Goal: Transaction & Acquisition: Subscribe to service/newsletter

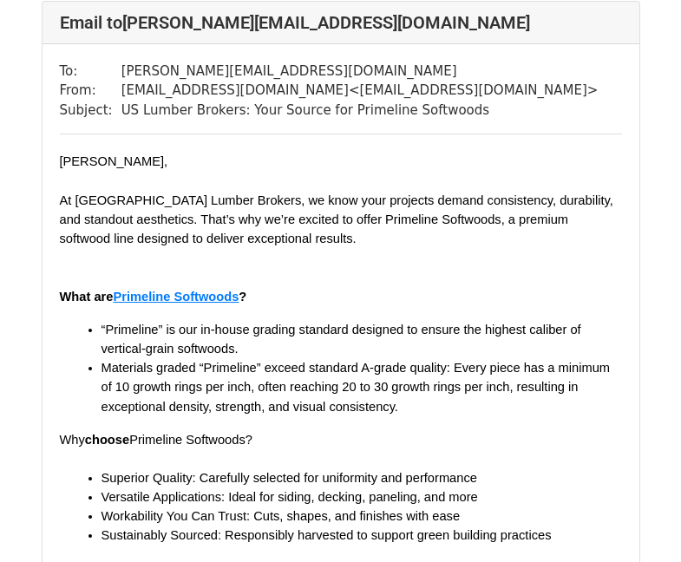
scroll to position [15095, 0]
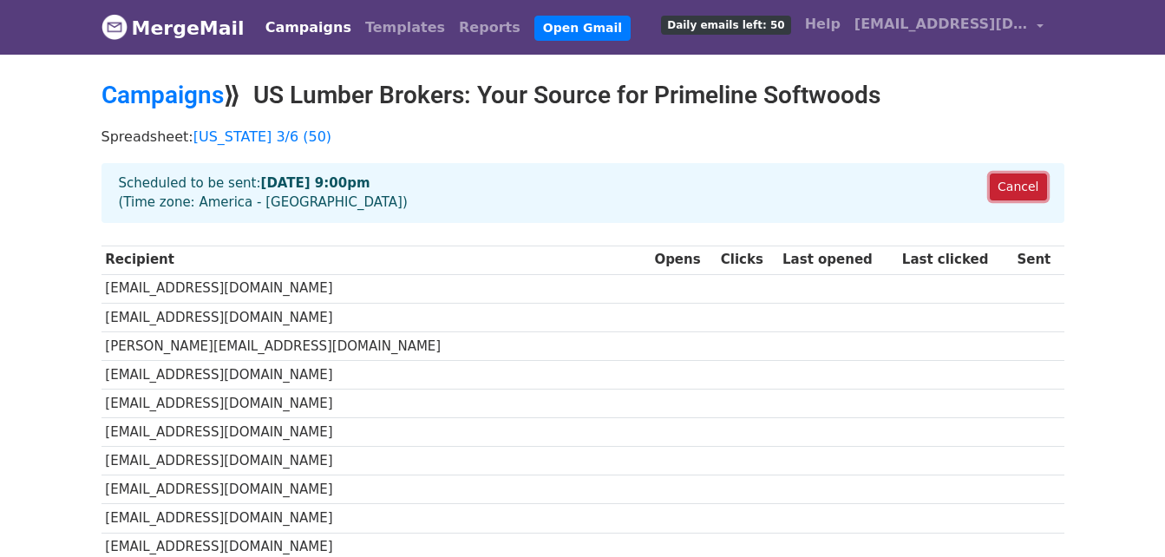
click at [1016, 186] on link "Cancel" at bounding box center [1018, 187] width 56 height 27
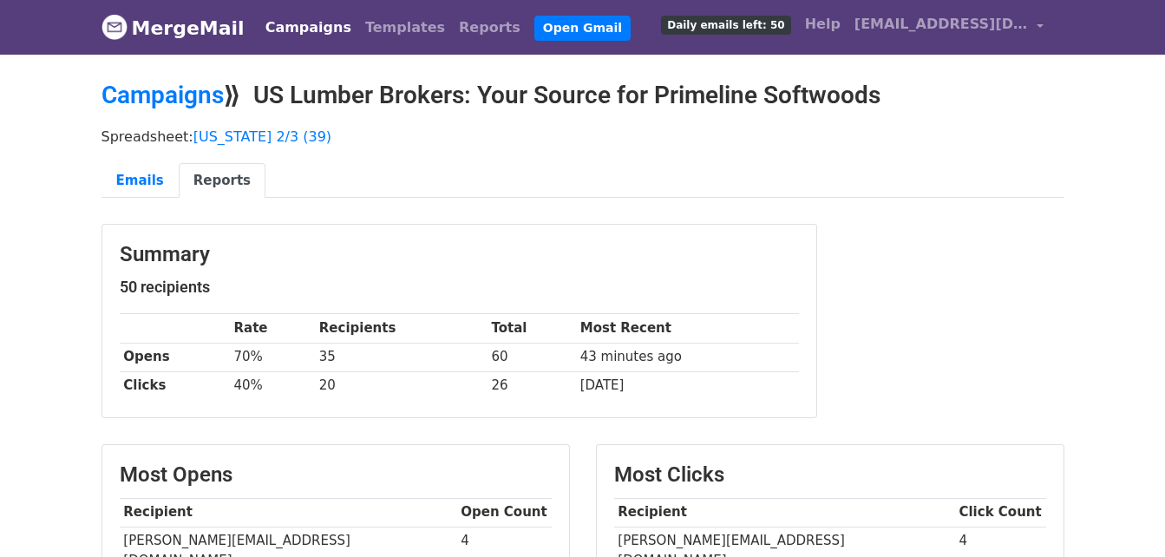
click at [297, 29] on link "Campaigns" at bounding box center [309, 27] width 100 height 35
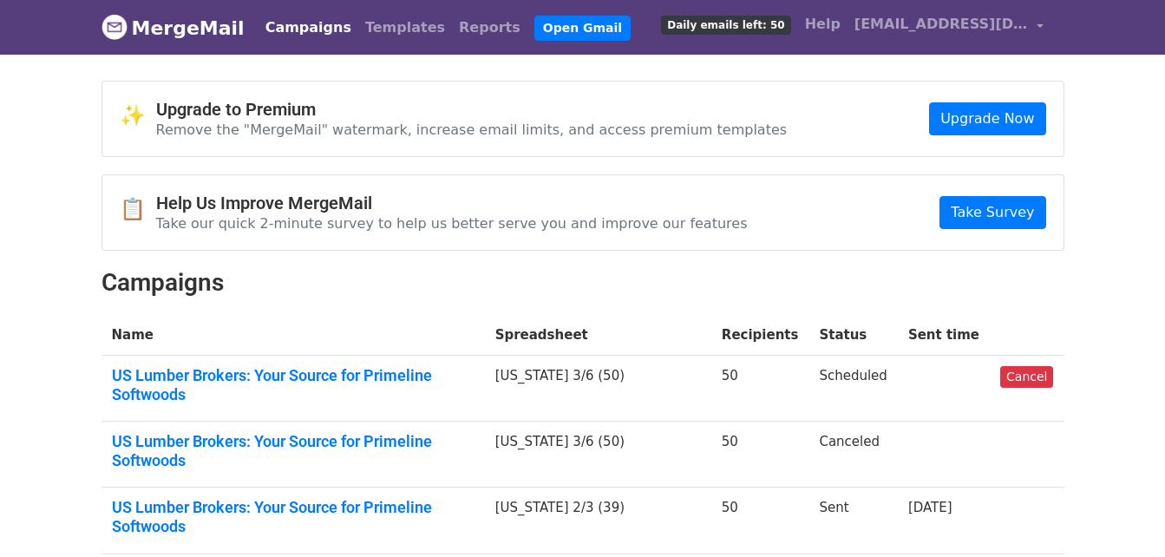
click at [833, 382] on td "Scheduled" at bounding box center [853, 389] width 88 height 66
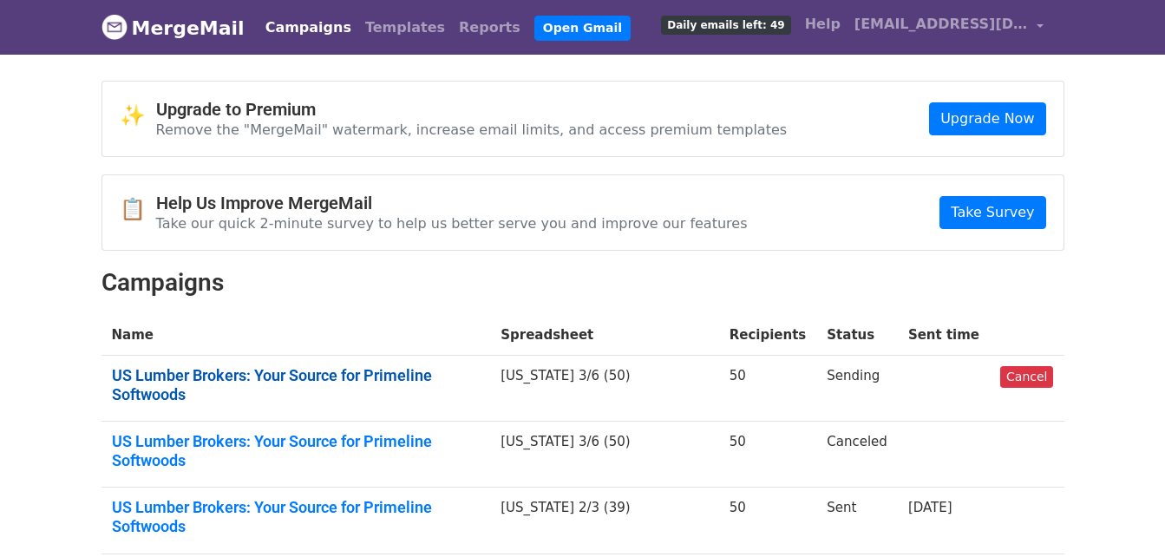
click at [236, 383] on link "US Lumber Brokers: Your Source for Primeline Softwoods" at bounding box center [296, 384] width 369 height 37
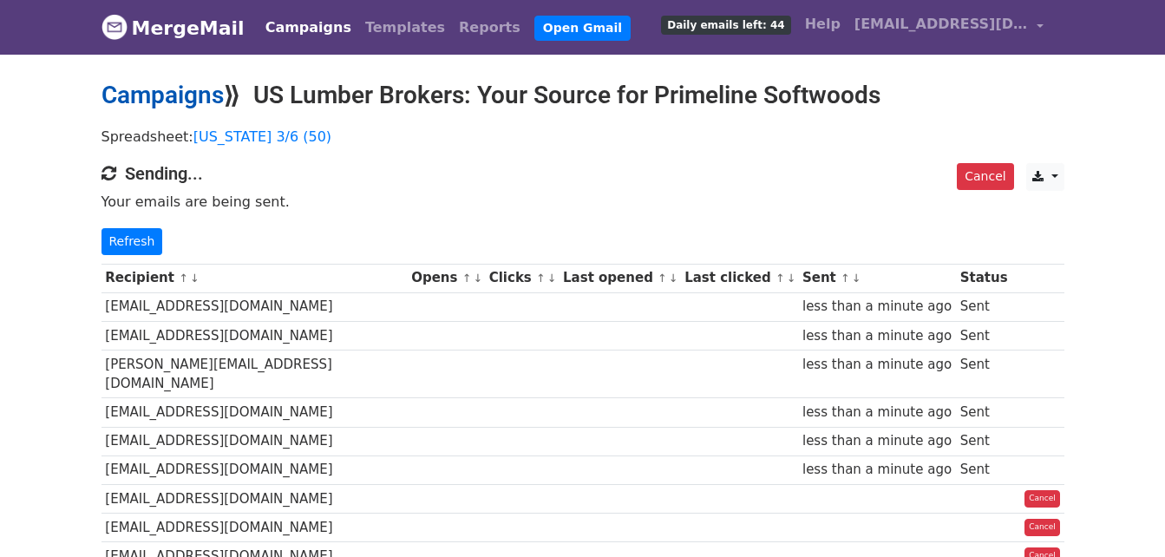
click at [206, 94] on link "Campaigns" at bounding box center [163, 95] width 122 height 29
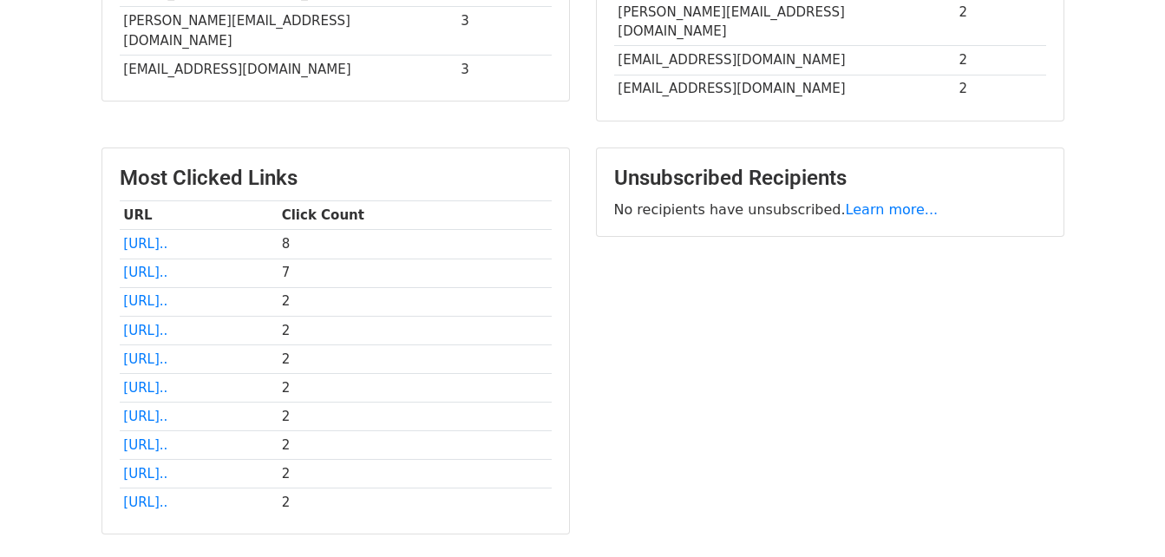
scroll to position [781, 0]
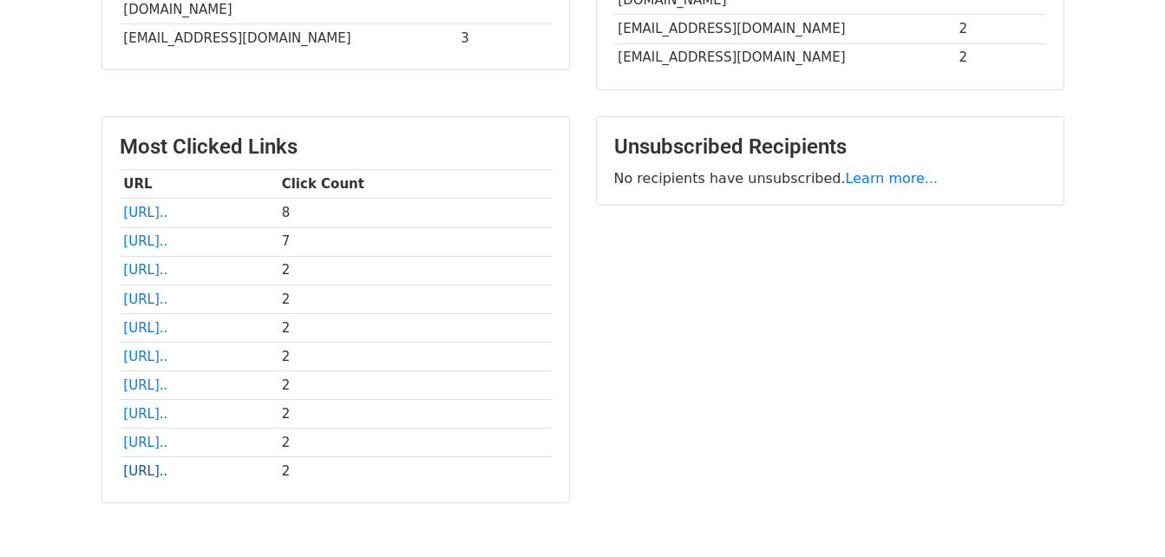
click at [167, 463] on link "[URL].." at bounding box center [145, 471] width 44 height 16
click at [167, 435] on link "[URL].." at bounding box center [145, 443] width 44 height 16
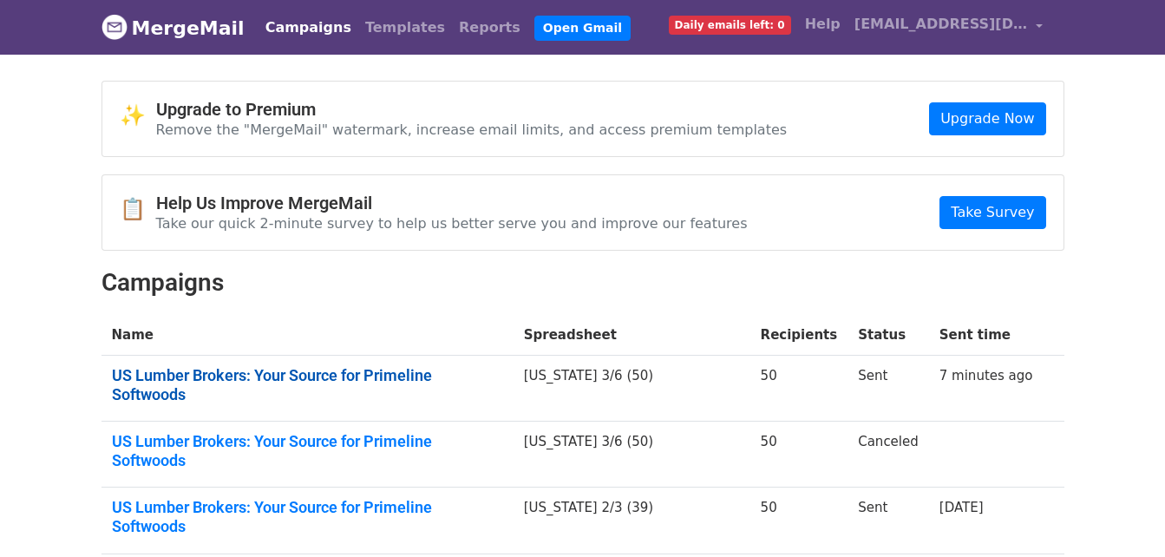
click at [464, 379] on link "US Lumber Brokers: Your Source for Primeline Softwoods" at bounding box center [307, 384] width 391 height 37
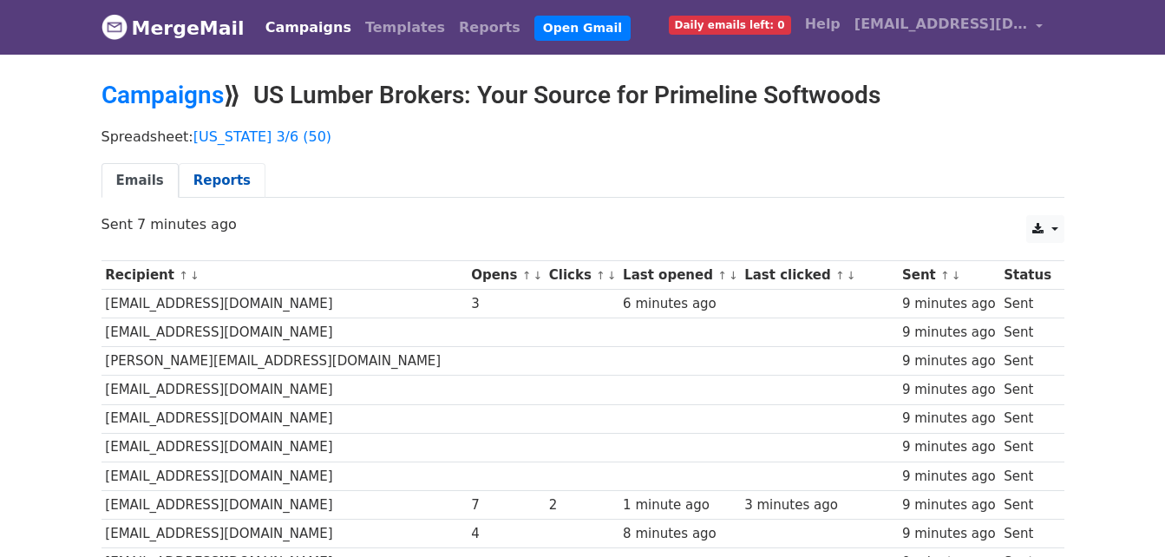
click at [221, 182] on link "Reports" at bounding box center [222, 181] width 87 height 36
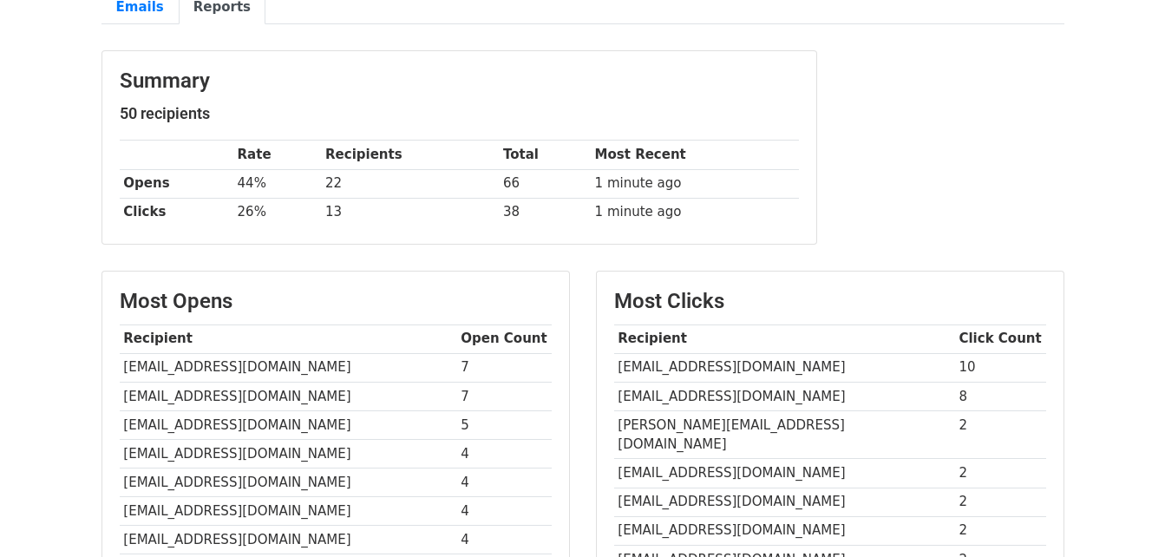
scroll to position [260, 0]
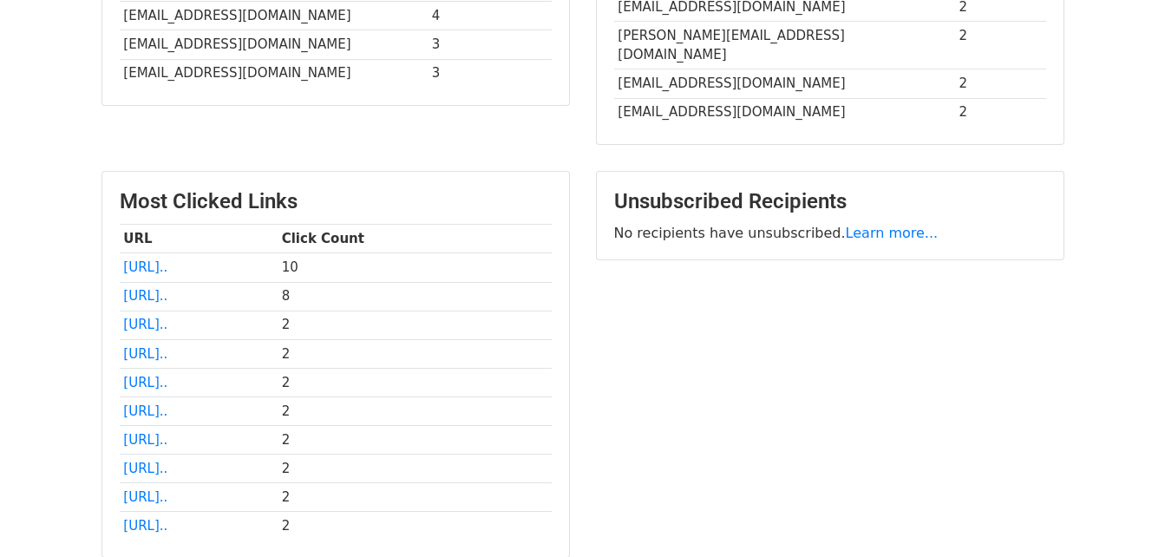
scroll to position [781, 0]
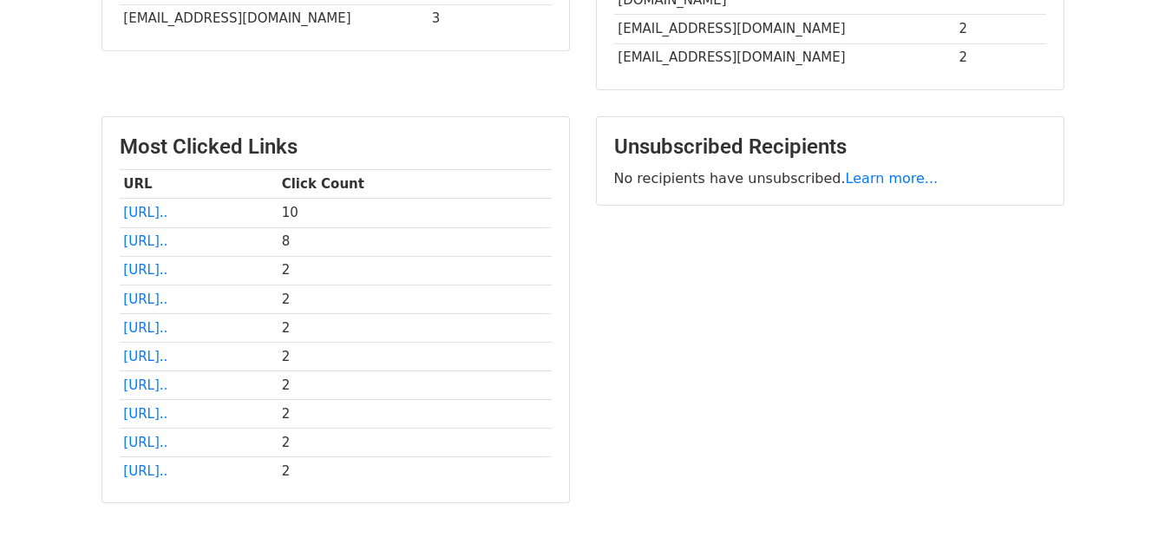
drag, startPoint x: 253, startPoint y: 175, endPoint x: 760, endPoint y: 338, distance: 532.3
click at [760, 338] on div "Unsubscribed Recipients No recipients have unsubscribed. Learn more..." at bounding box center [830, 318] width 495 height 405
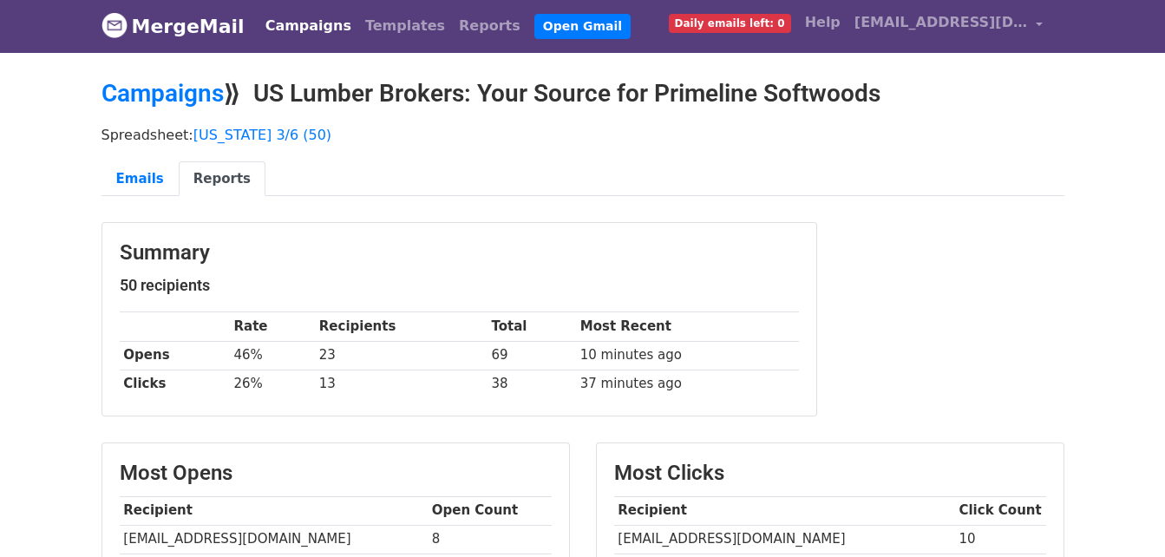
scroll to position [0, 0]
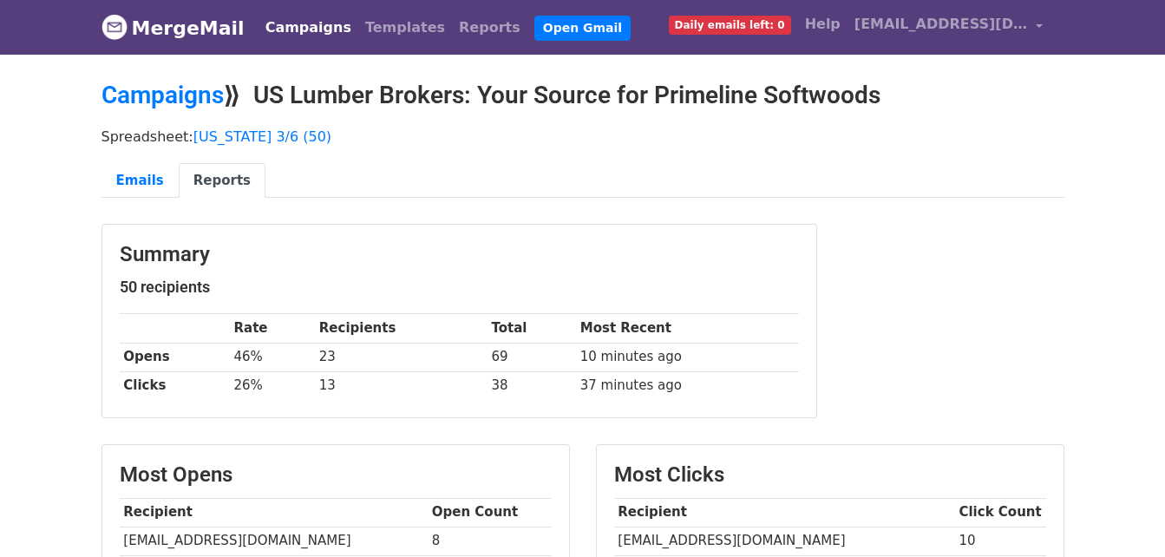
click at [279, 23] on link "Campaigns" at bounding box center [309, 27] width 100 height 35
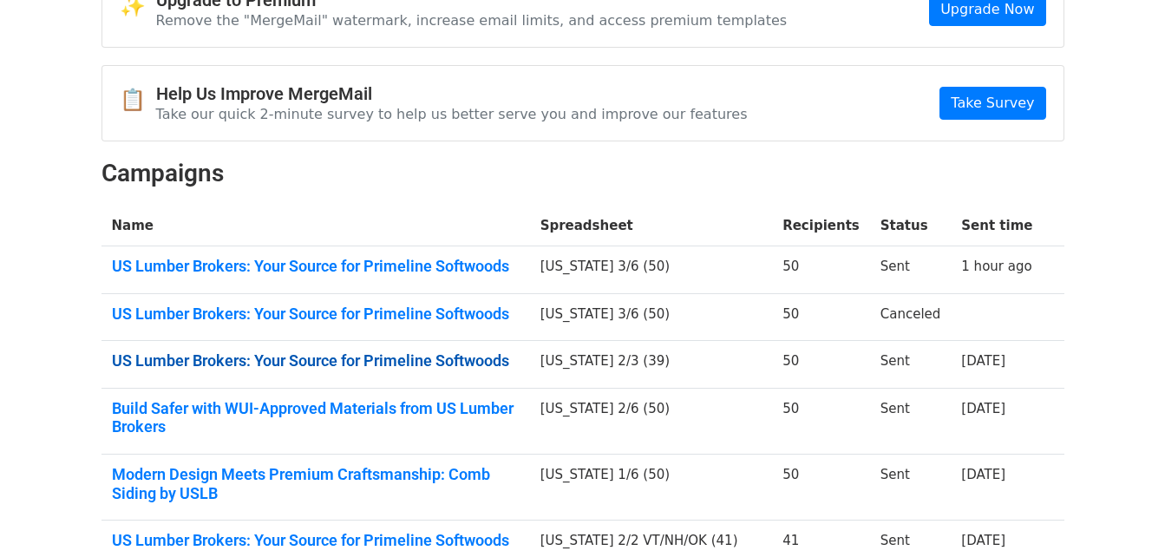
scroll to position [260, 0]
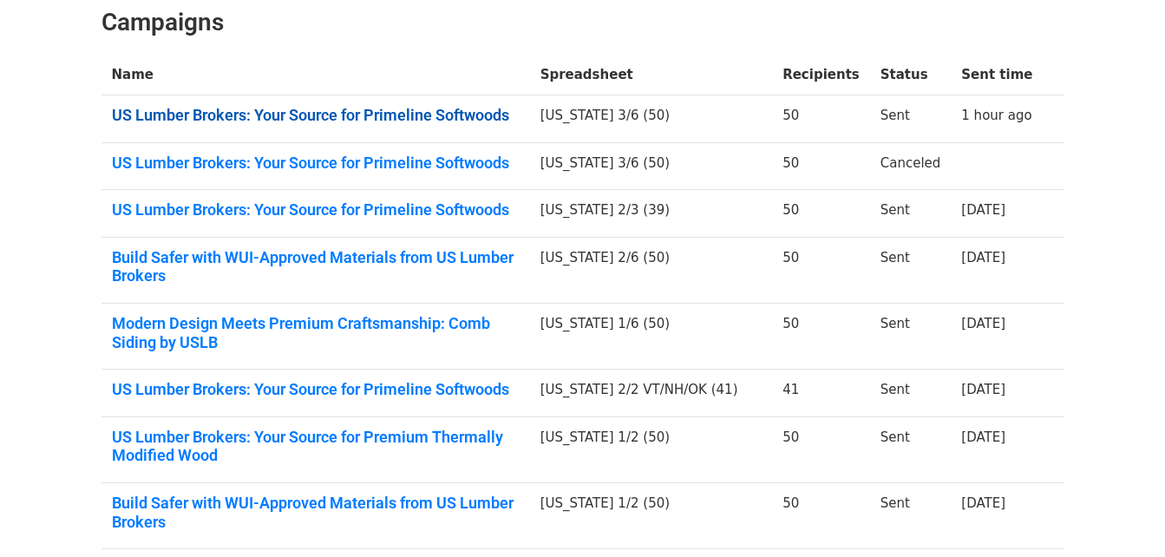
click at [304, 110] on link "US Lumber Brokers: Your Source for Primeline Softwoods" at bounding box center [316, 115] width 408 height 19
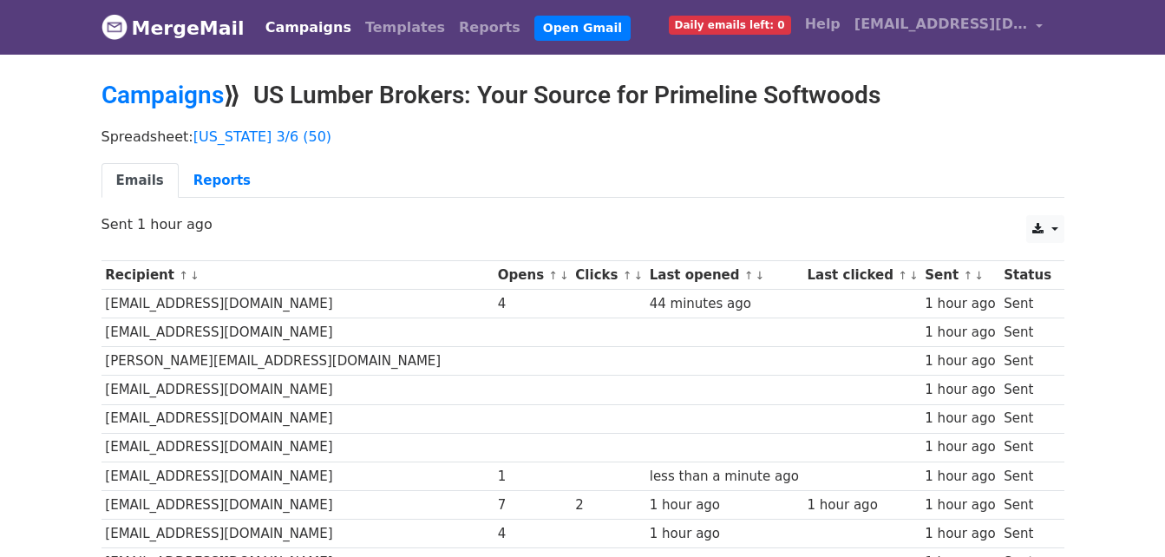
click at [203, 26] on link "MergeMail" at bounding box center [173, 28] width 143 height 36
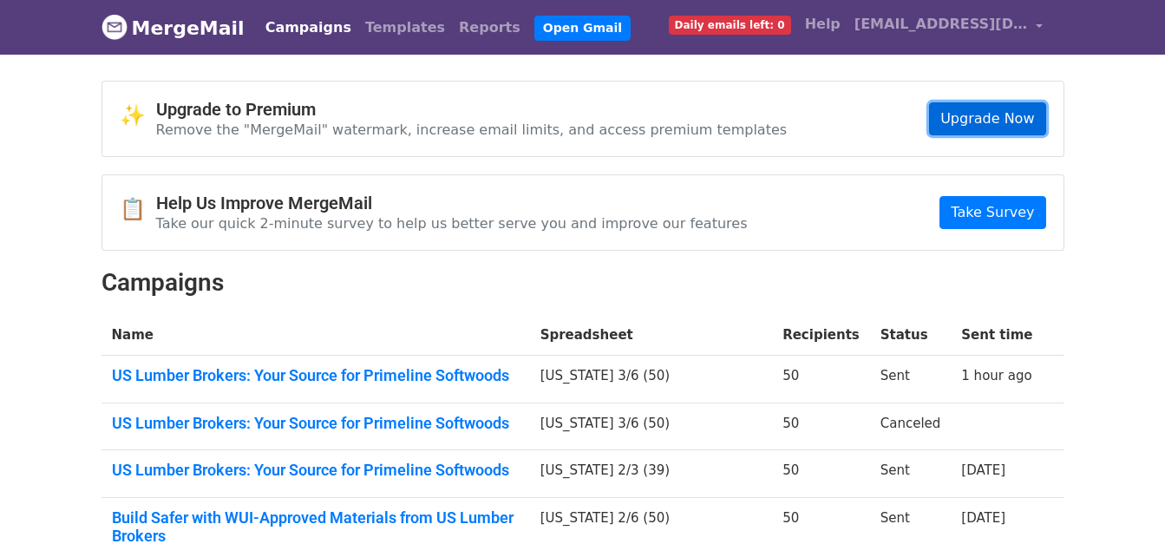
click at [985, 113] on link "Upgrade Now" at bounding box center [987, 118] width 116 height 33
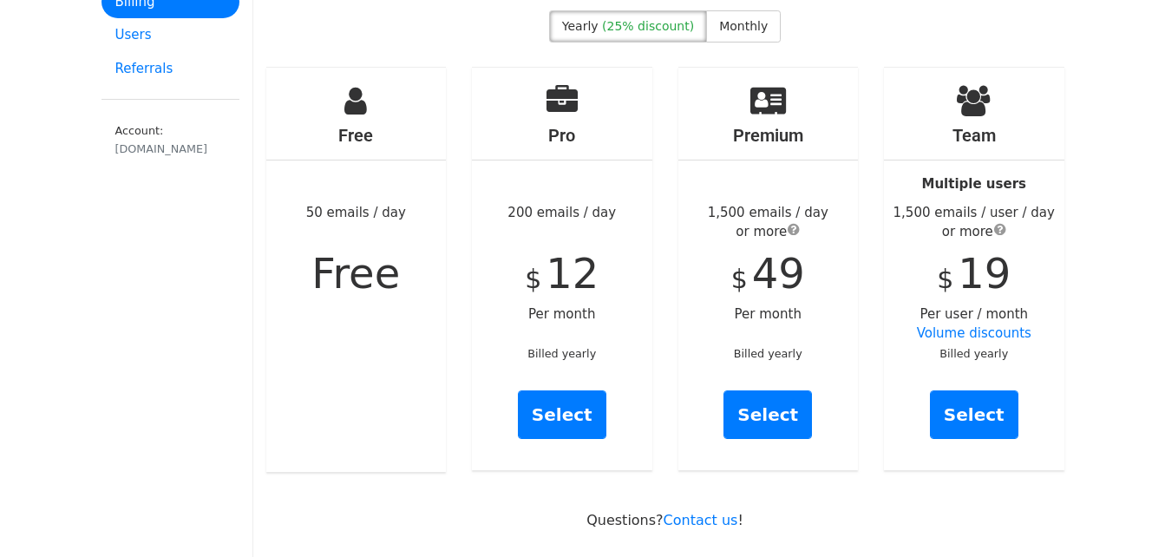
scroll to position [174, 0]
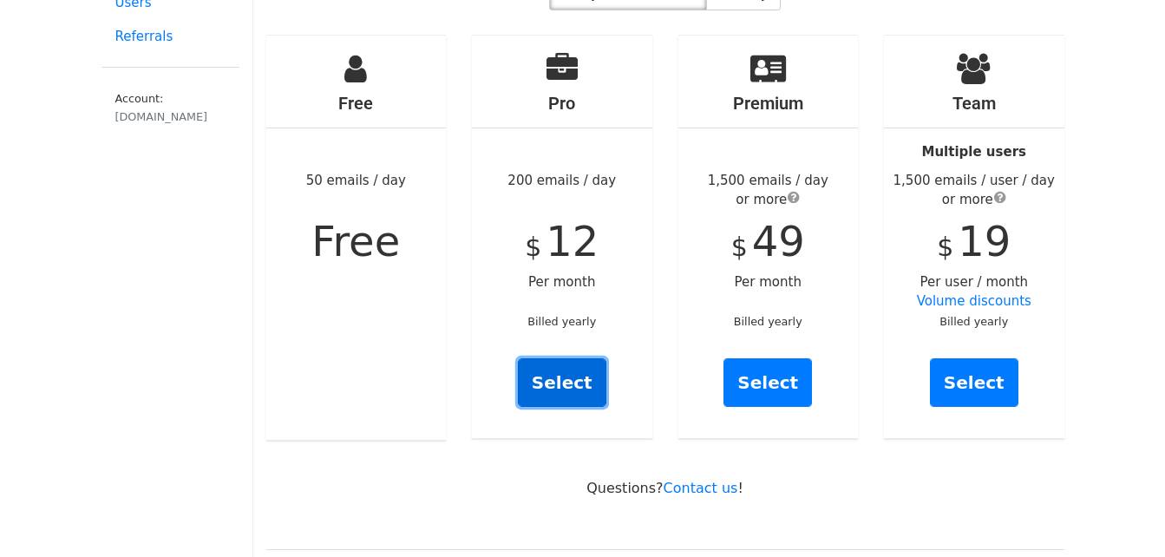
click at [599, 360] on link "Select" at bounding box center [562, 382] width 88 height 49
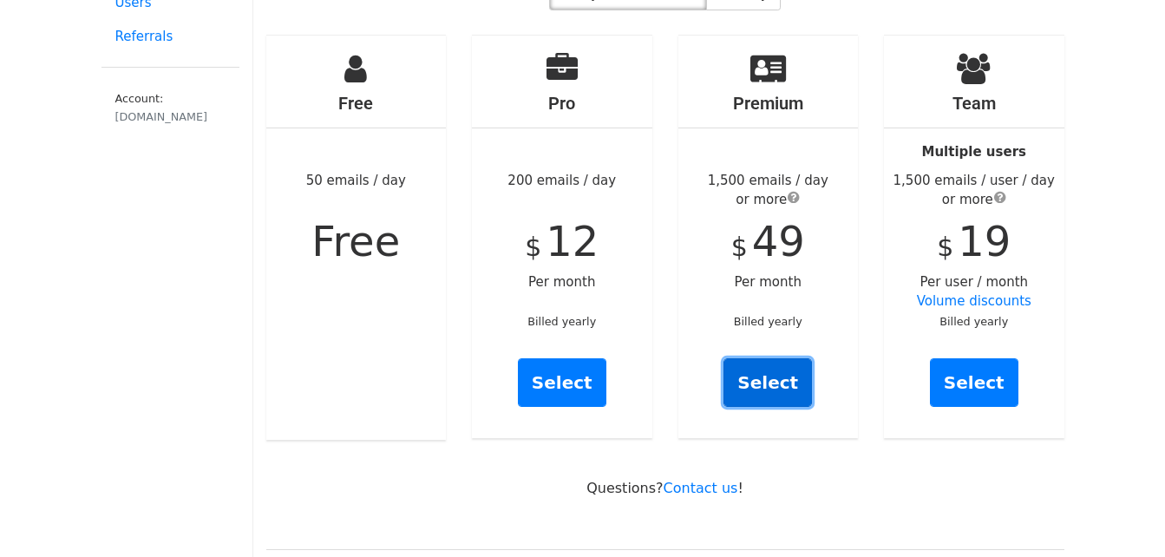
click at [776, 374] on link "Select" at bounding box center [768, 382] width 88 height 49
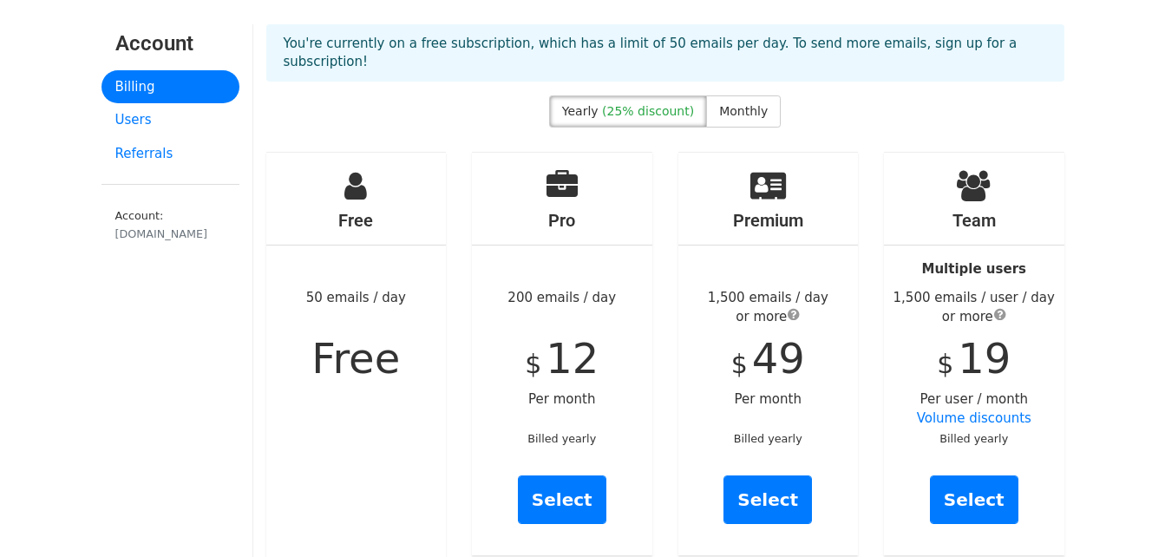
scroll to position [87, 0]
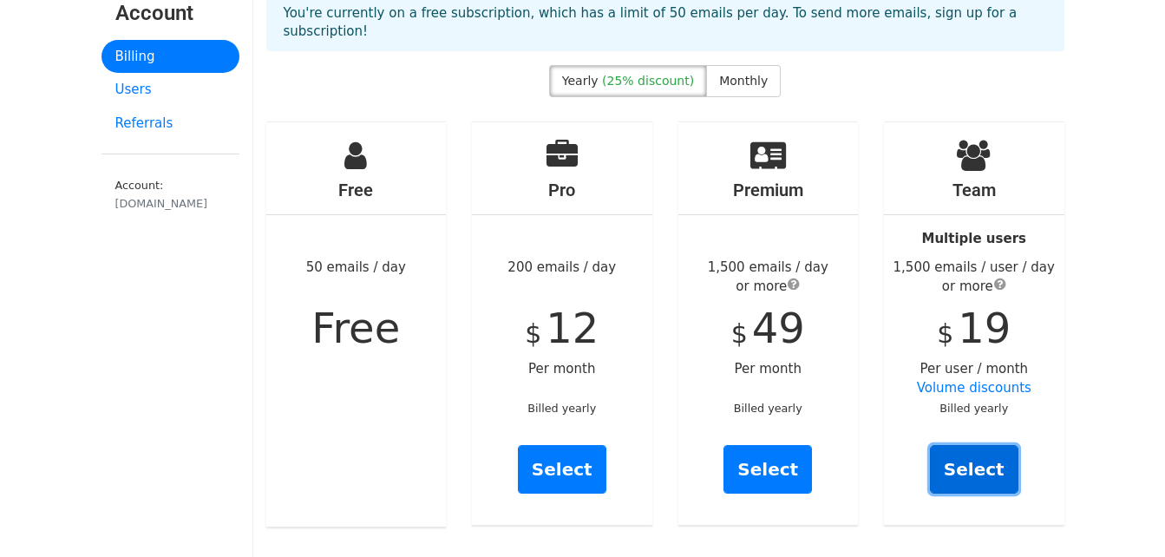
click at [995, 465] on link "Select" at bounding box center [974, 469] width 88 height 49
click at [997, 467] on link "Select" at bounding box center [974, 469] width 88 height 49
click at [979, 450] on link "Select" at bounding box center [974, 469] width 88 height 49
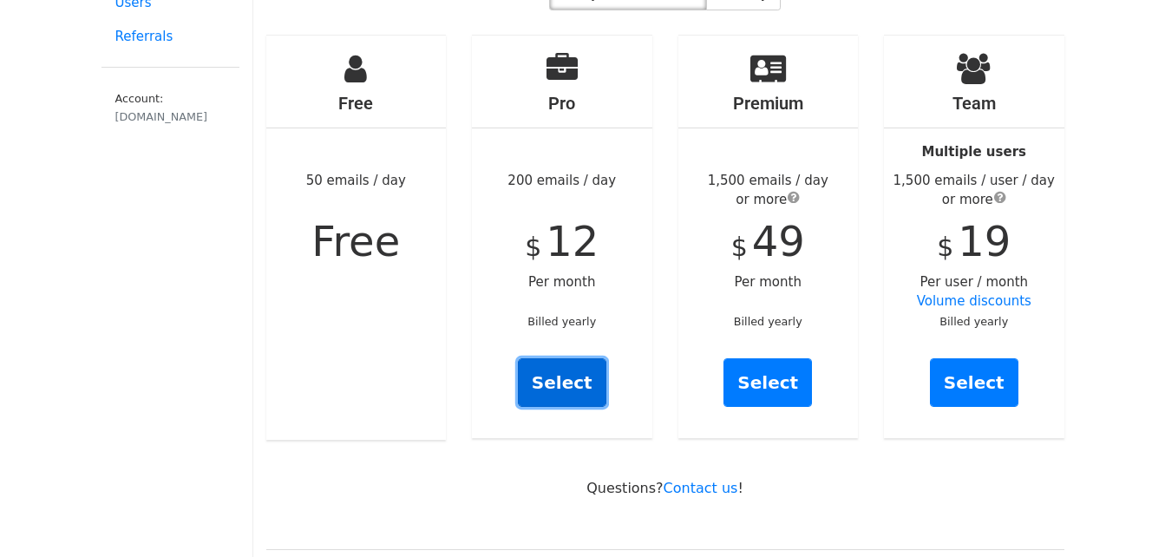
click at [586, 373] on link "Select" at bounding box center [562, 382] width 88 height 49
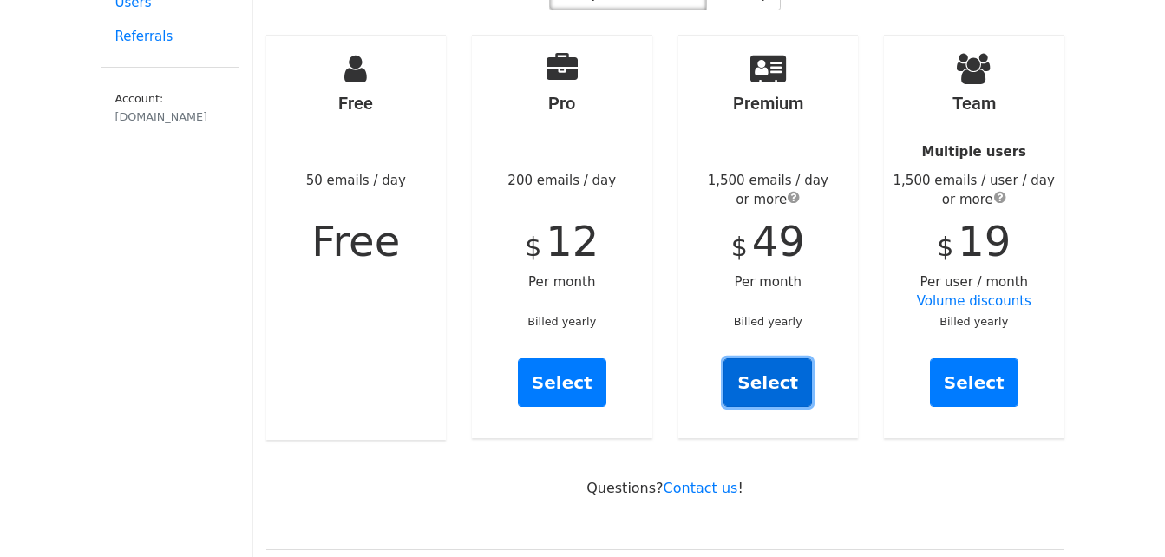
click at [802, 360] on link "Select" at bounding box center [768, 382] width 88 height 49
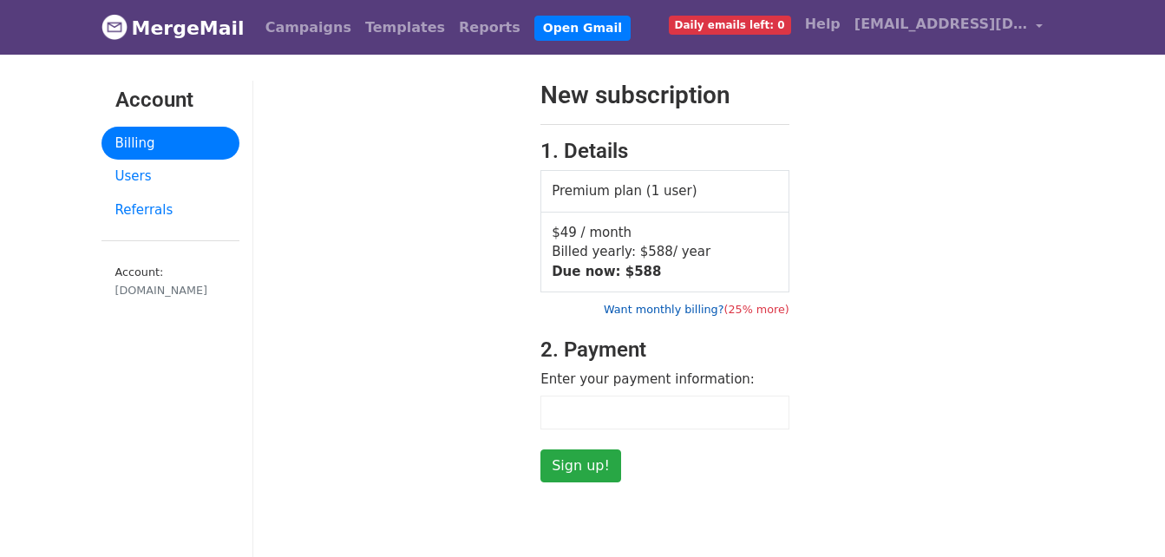
click at [677, 303] on link "Want monthly billing? (25% more)" at bounding box center [697, 309] width 186 height 13
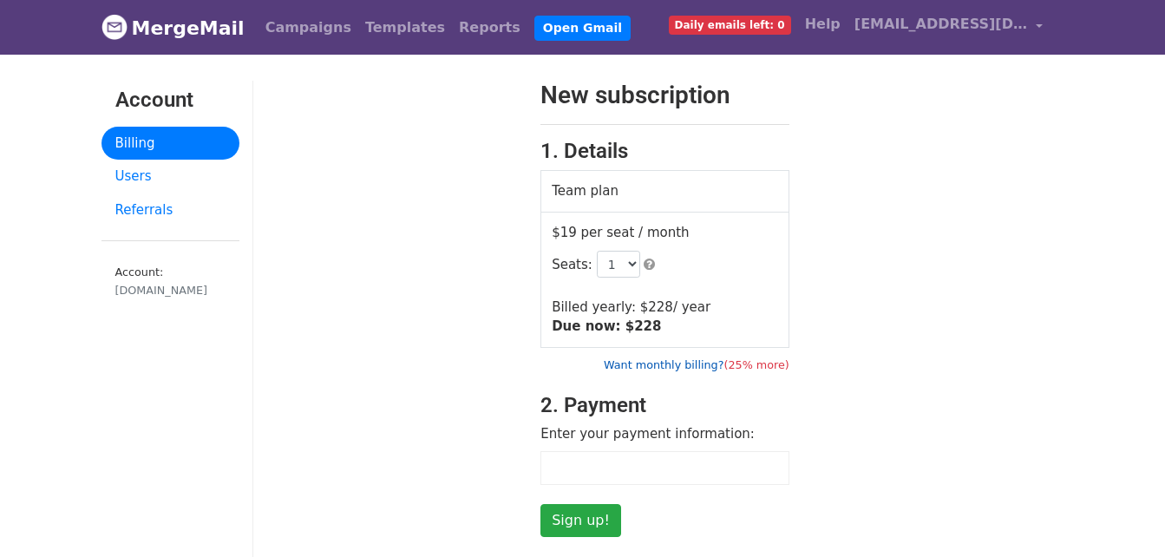
click at [712, 368] on link "Want monthly billing? (25% more)" at bounding box center [697, 364] width 186 height 13
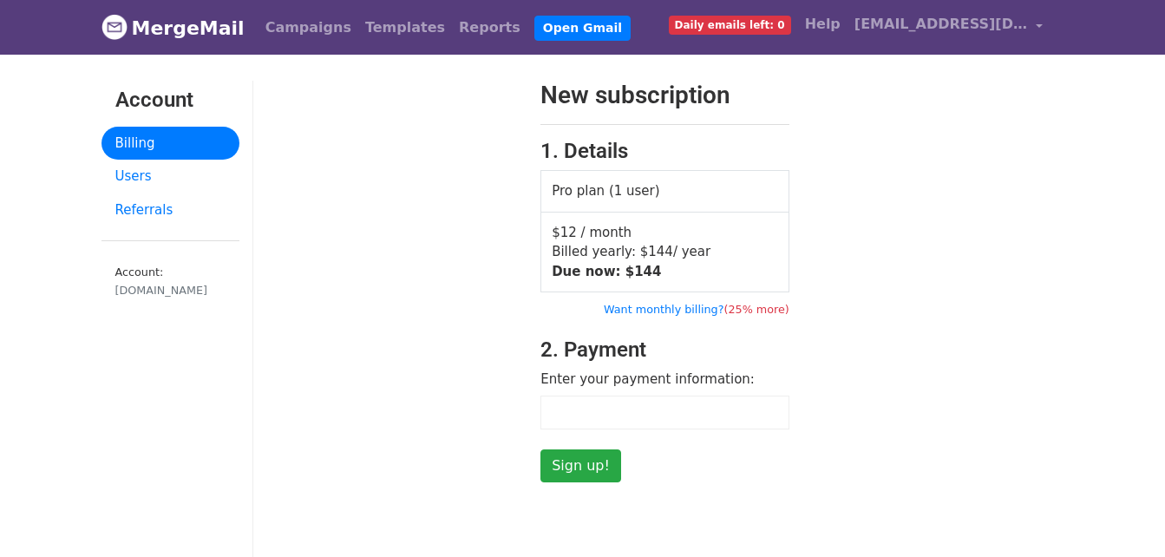
click at [696, 447] on form "New subscription 1. Details Pro plan (1 user) $12 / month Billed yearly: $ 144 …" at bounding box center [664, 282] width 249 height 402
click at [654, 314] on link "Want monthly billing? (25% more)" at bounding box center [697, 309] width 186 height 13
click at [114, 179] on link "Users" at bounding box center [171, 177] width 138 height 34
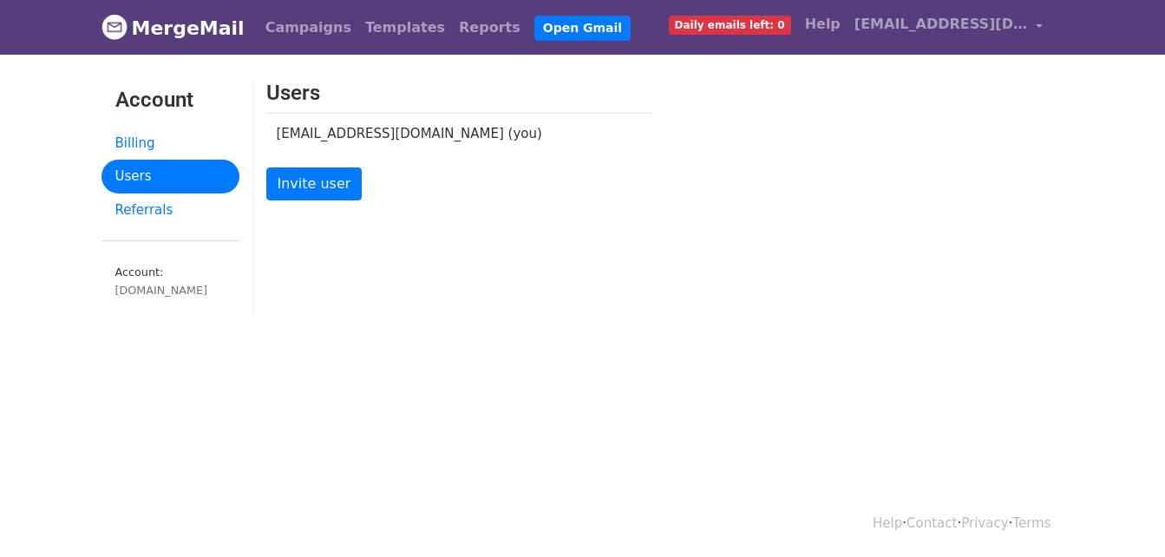
drag, startPoint x: 174, startPoint y: 205, endPoint x: 187, endPoint y: 241, distance: 39.0
click at [173, 205] on link "Referrals" at bounding box center [171, 210] width 138 height 34
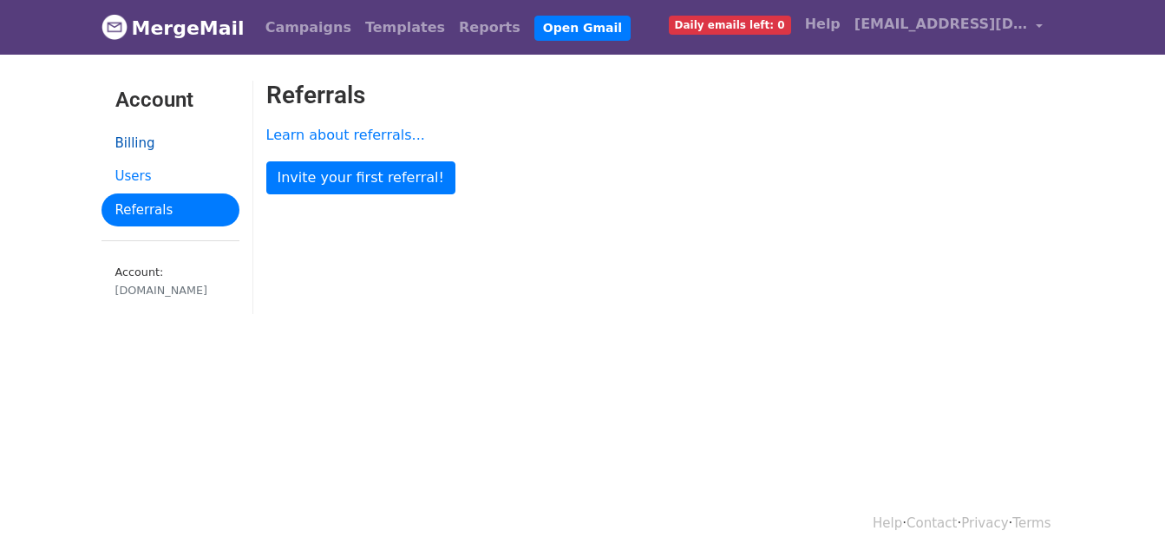
click at [182, 146] on link "Billing" at bounding box center [171, 144] width 138 height 34
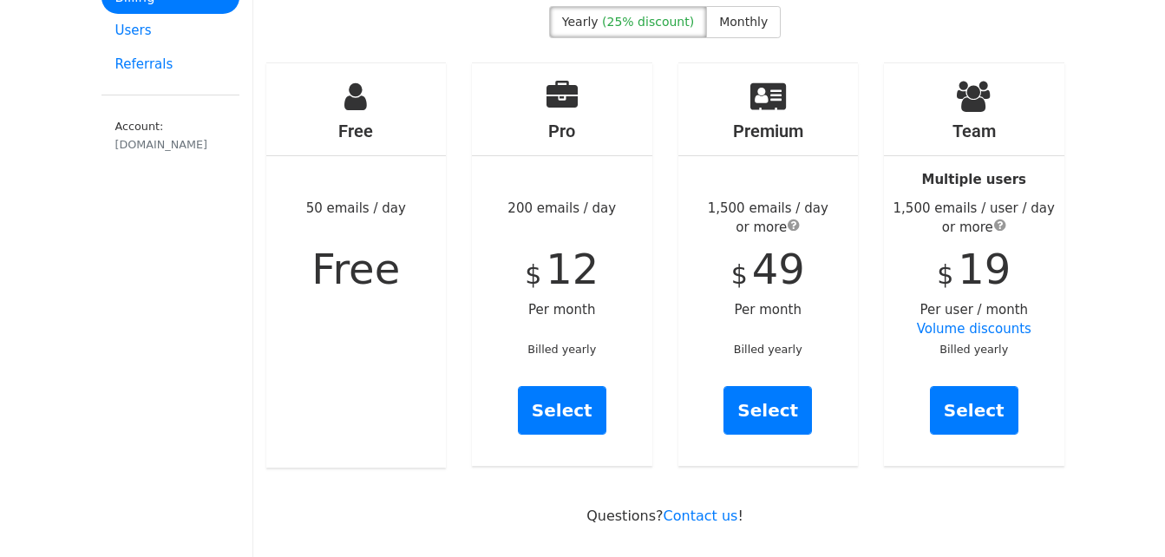
scroll to position [174, 0]
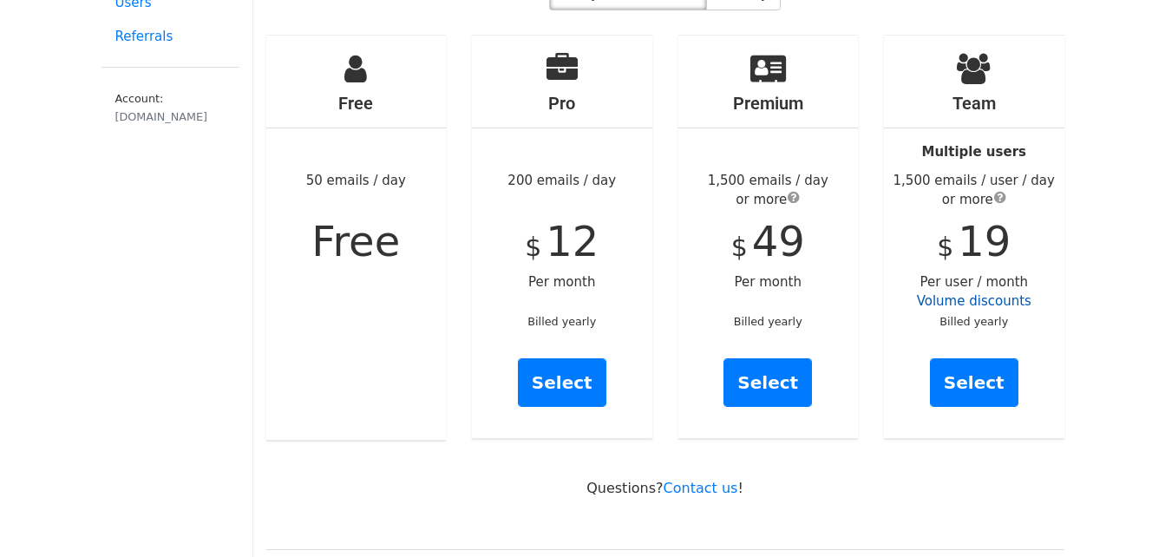
click at [979, 293] on link "Volume discounts" at bounding box center [974, 301] width 115 height 16
click at [992, 293] on link "Volume discounts" at bounding box center [974, 301] width 115 height 16
